Goal: Information Seeking & Learning: Learn about a topic

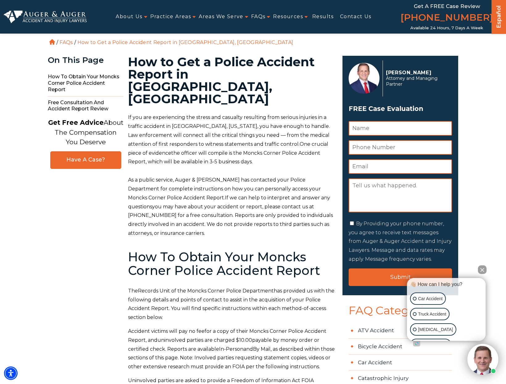
click at [483, 272] on button "Close Intaker Chat Widget" at bounding box center [482, 270] width 9 height 9
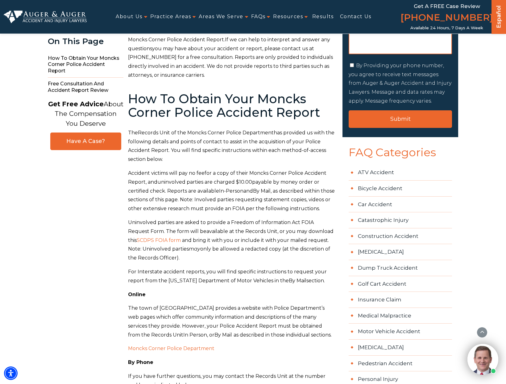
scroll to position [159, 0]
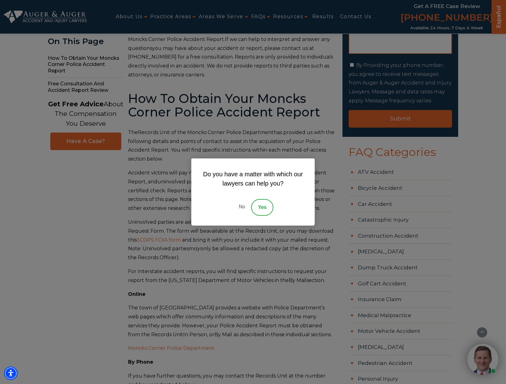
click at [241, 209] on link "No" at bounding box center [242, 207] width 19 height 17
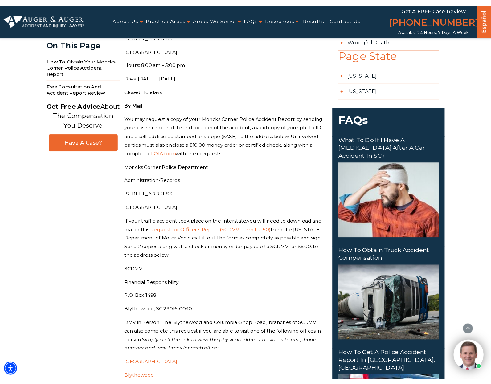
scroll to position [654, 0]
